Goal: Information Seeking & Learning: Check status

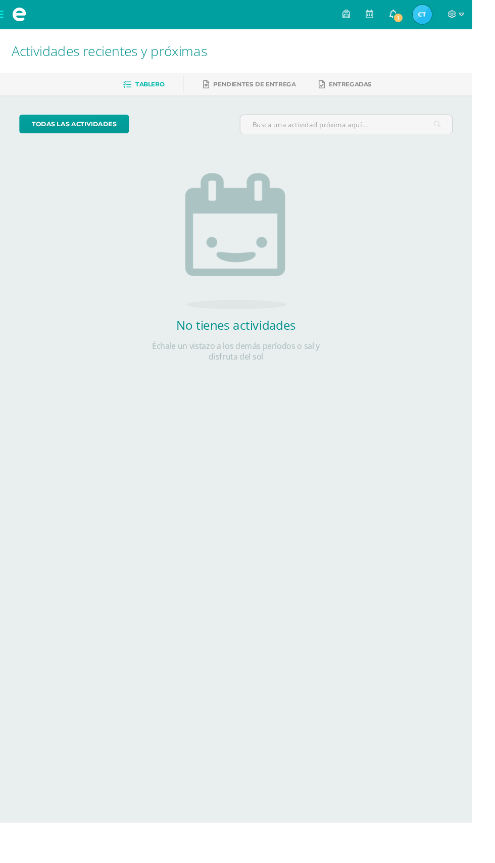
click at [423, 15] on span "1" at bounding box center [417, 18] width 11 height 11
click at [416, 11] on icon at bounding box center [412, 14] width 8 height 9
click at [424, 18] on link at bounding box center [412, 15] width 24 height 30
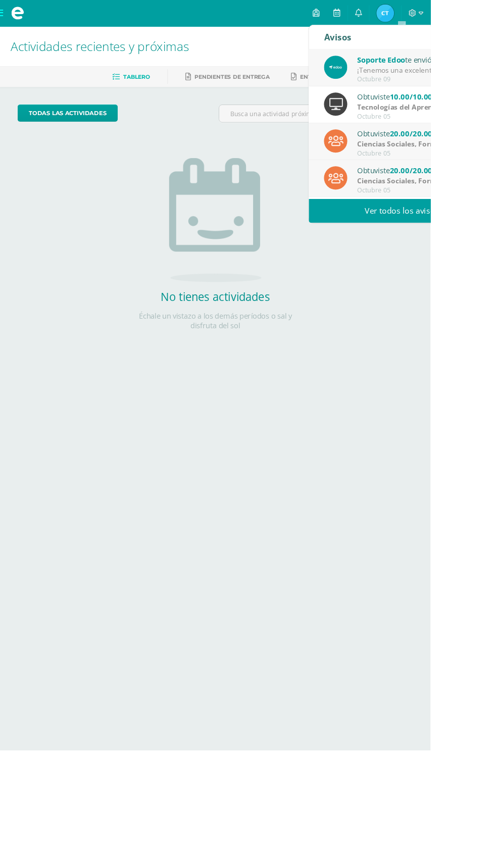
click at [494, 69] on div "Soporte Edoo te envió un aviso" at bounding box center [481, 68] width 140 height 13
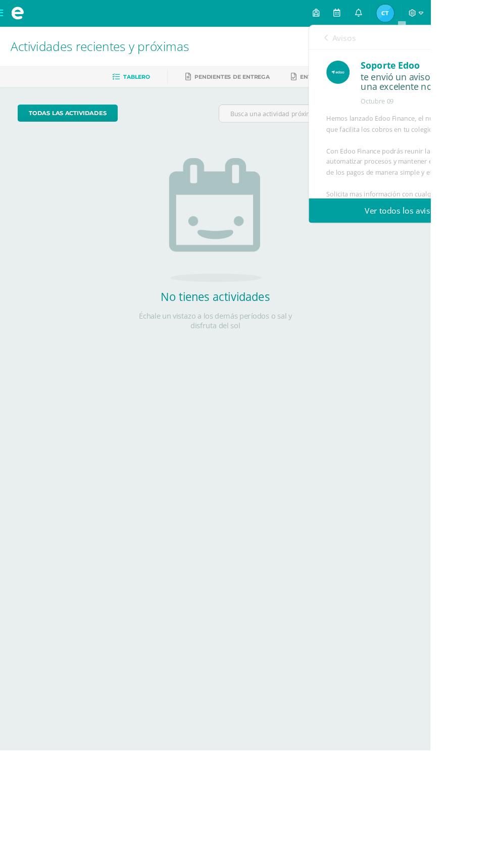
click at [494, 245] on link "Ver todos los avisos" at bounding box center [462, 242] width 214 height 28
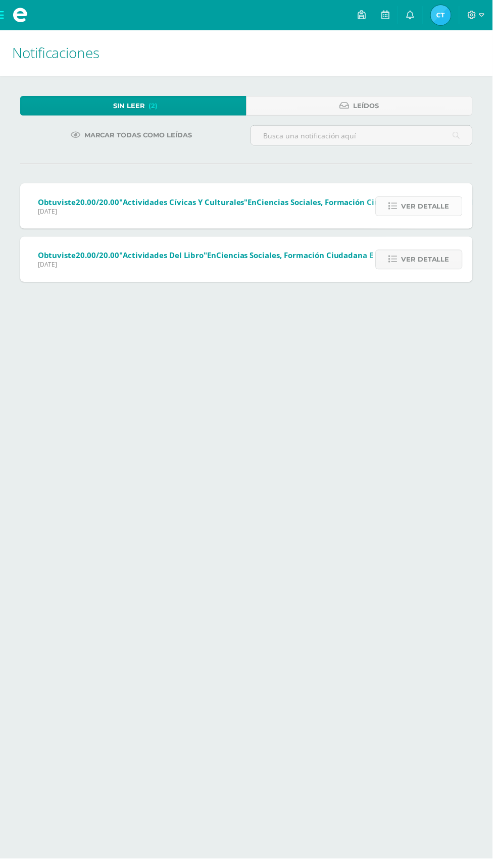
click at [424, 208] on span "Ver detalle" at bounding box center [427, 207] width 48 height 19
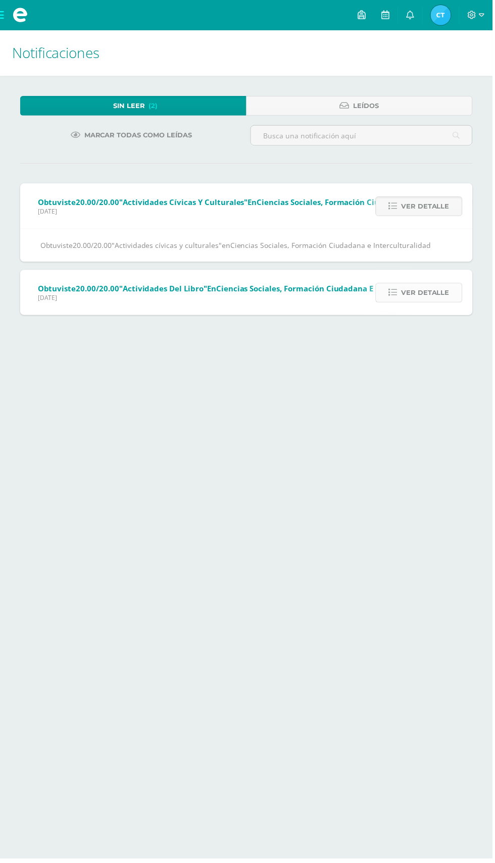
click at [435, 291] on span "Ver detalle" at bounding box center [427, 294] width 48 height 19
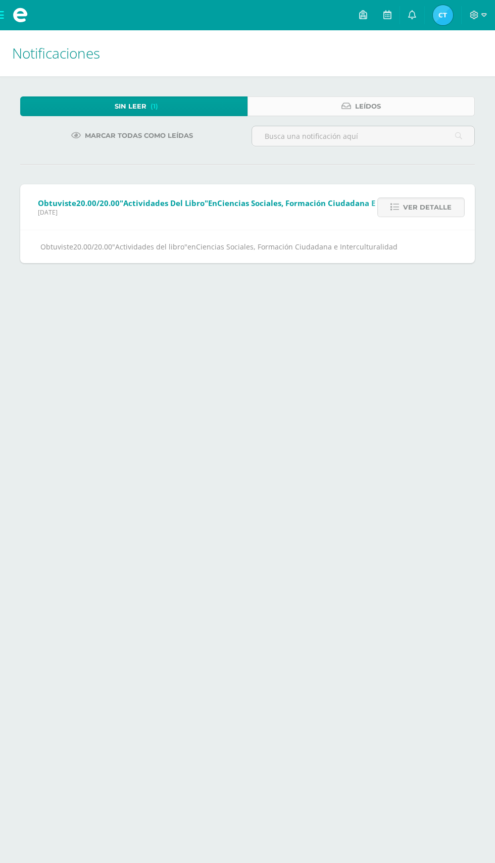
click at [409, 99] on link "Leídos" at bounding box center [360, 106] width 227 height 20
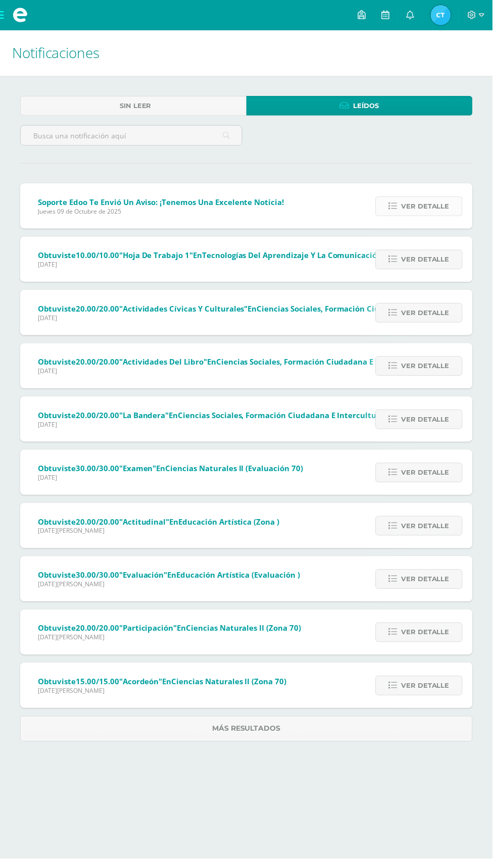
click at [433, 205] on span "Ver detalle" at bounding box center [427, 207] width 48 height 19
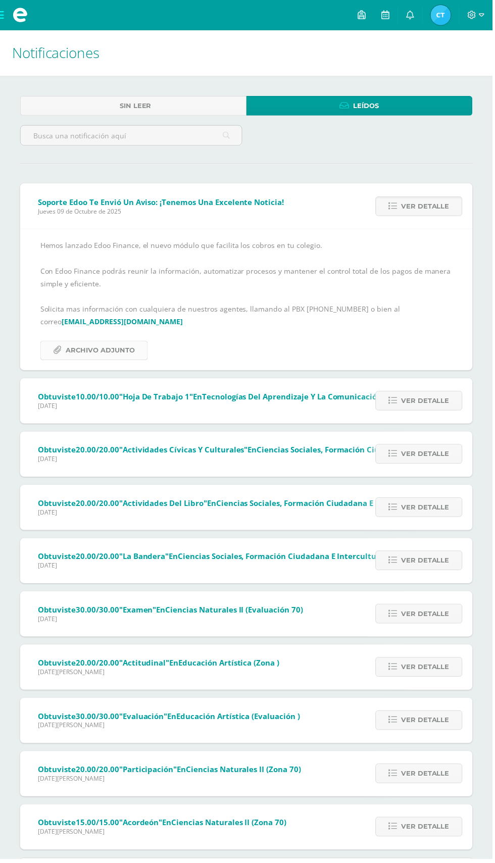
click at [126, 351] on span "Archivo Adjunto" at bounding box center [100, 352] width 69 height 19
click at [85, 320] on link "ventas@edoo.io" at bounding box center [123, 323] width 122 height 10
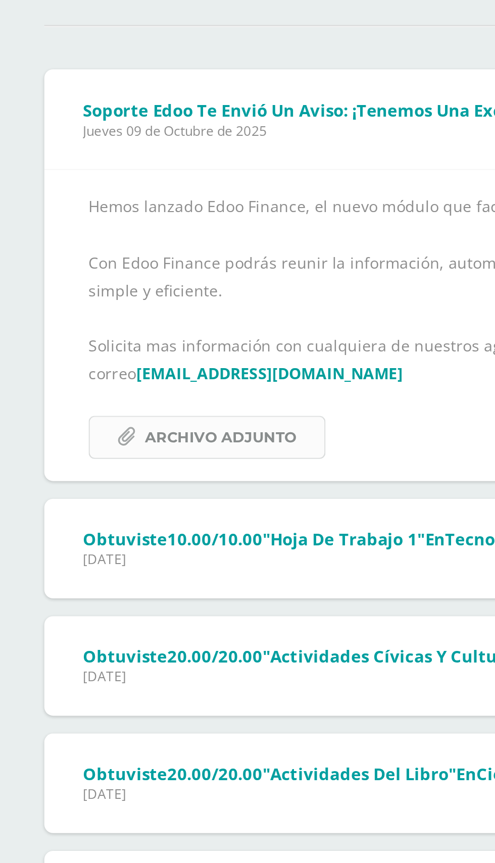
click at [128, 347] on span "Archivo Adjunto" at bounding box center [100, 352] width 69 height 19
